Goal: Task Accomplishment & Management: Manage account settings

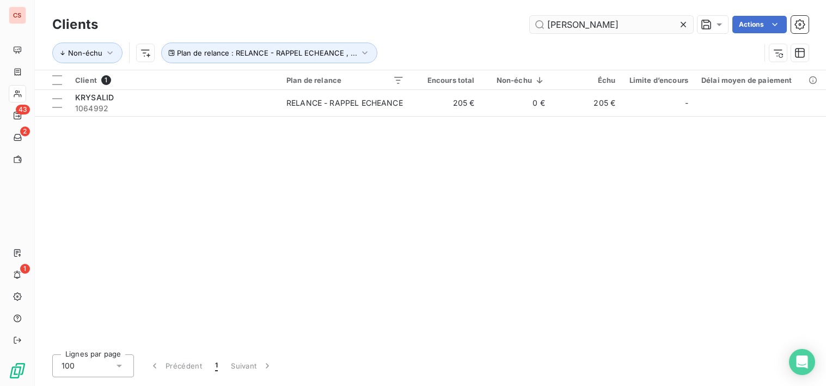
click at [680, 23] on icon at bounding box center [683, 24] width 11 height 11
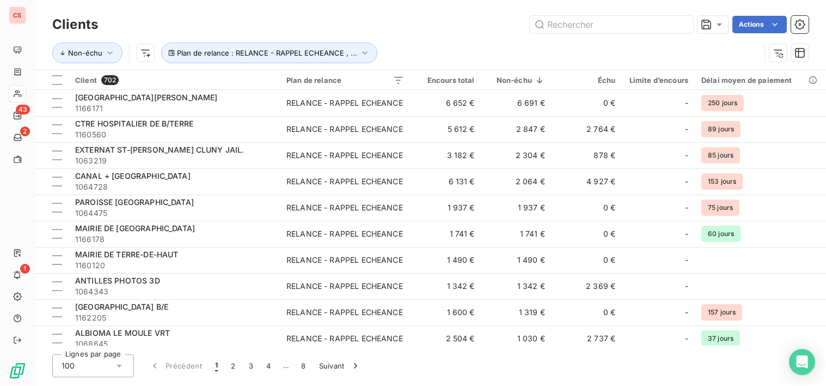
click at [535, 370] on div "Lignes par page 100 Précédent 1 2 3 4 … 8 Suivant" at bounding box center [430, 365] width 757 height 23
click at [606, 372] on div "Lignes par page 100 Précédent 1 2 3 4 … 8 Suivant" at bounding box center [430, 365] width 757 height 23
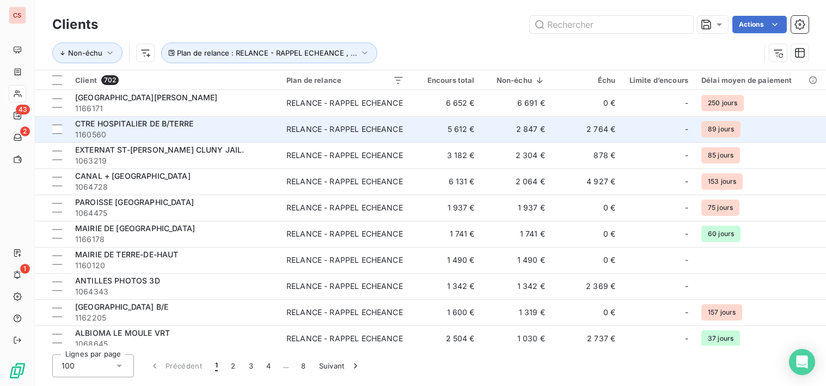
click at [439, 131] on td "5 612 €" at bounding box center [446, 129] width 70 height 26
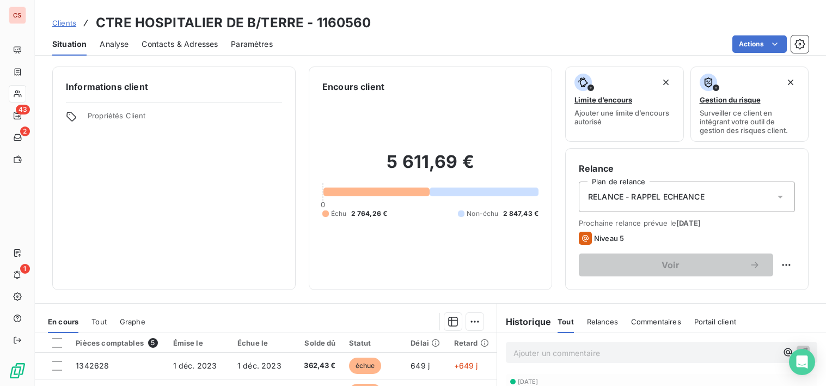
click at [171, 44] on span "Contacts & Adresses" at bounding box center [180, 44] width 76 height 11
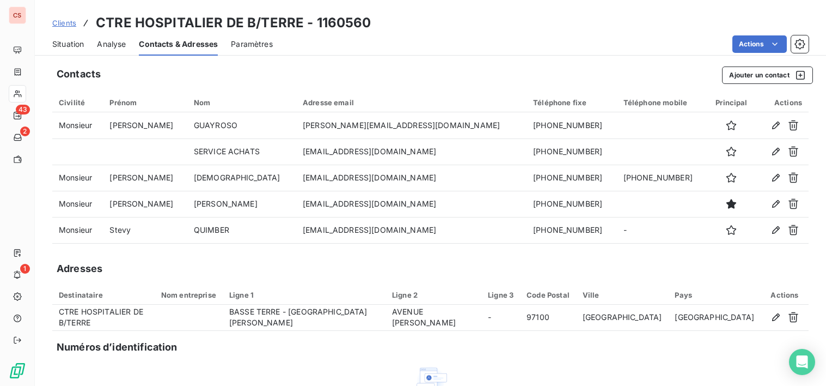
drag, startPoint x: 666, startPoint y: 355, endPoint x: 664, endPoint y: 332, distance: 23.6
click at [666, 355] on div "Contacts Ajouter un contact Civilité Prénom Nom Adresse email Téléphone fixe Té…" at bounding box center [431, 278] width 792 height 436
